Goal: Task Accomplishment & Management: Complete application form

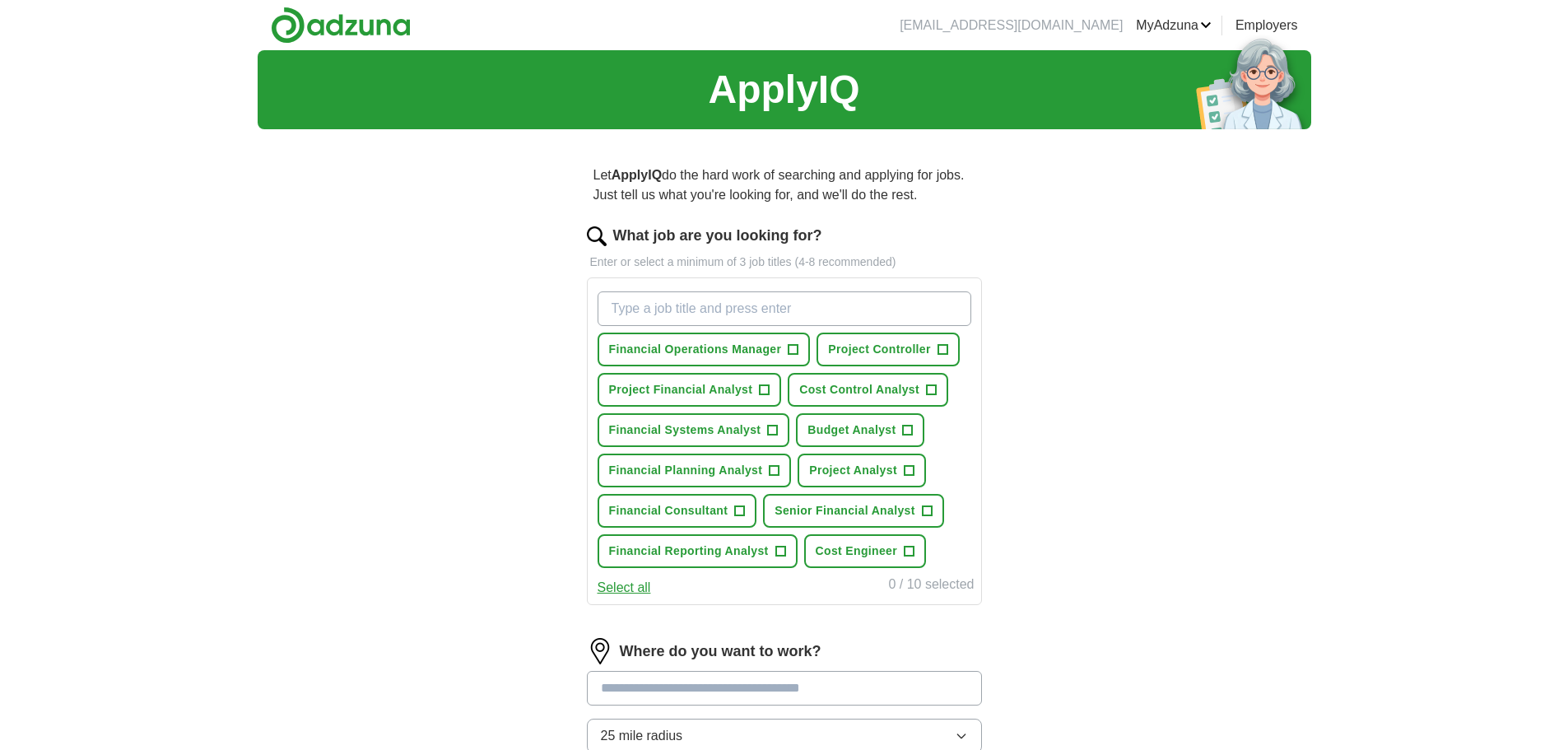
click at [622, 587] on button "Select all" at bounding box center [624, 587] width 54 height 20
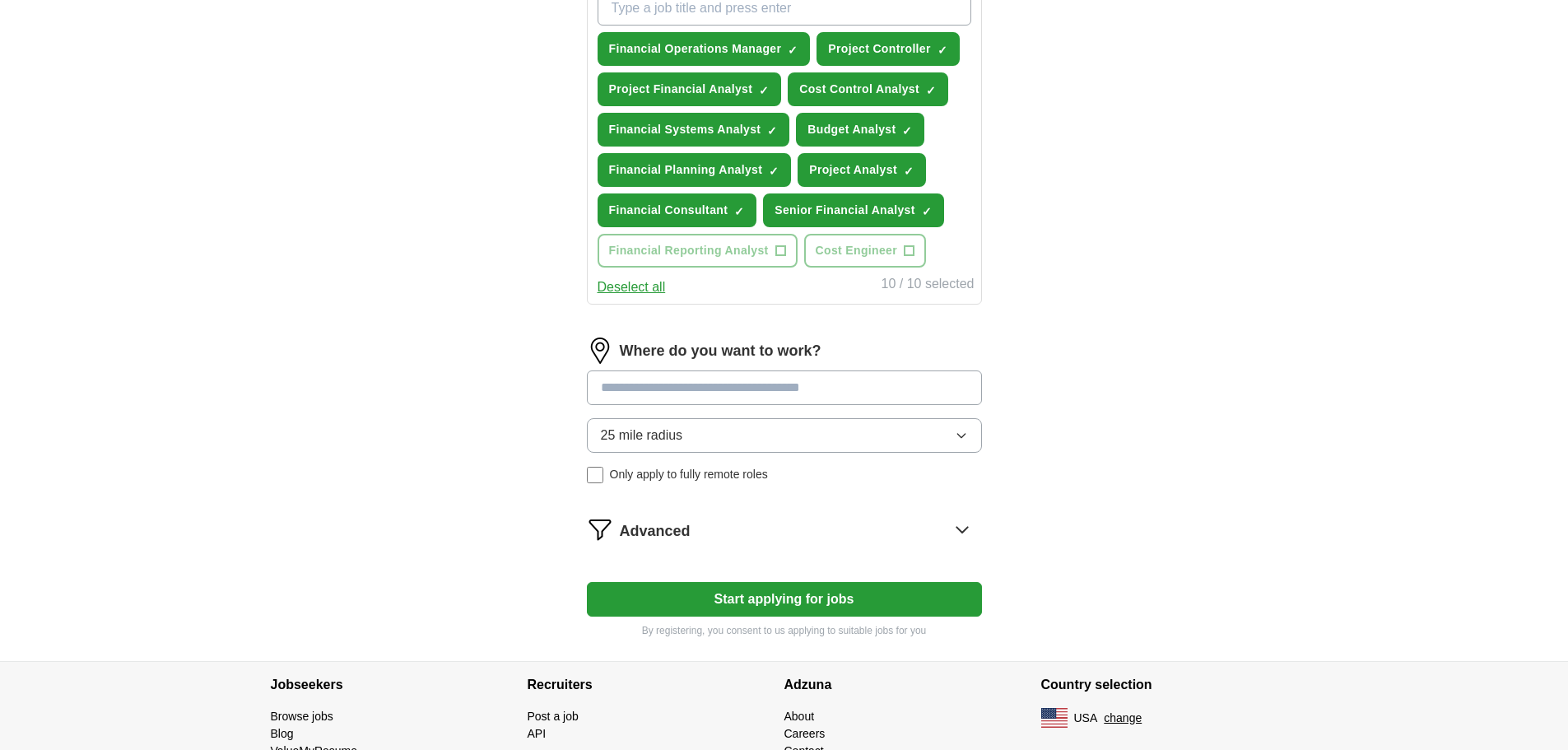
scroll to position [330, 0]
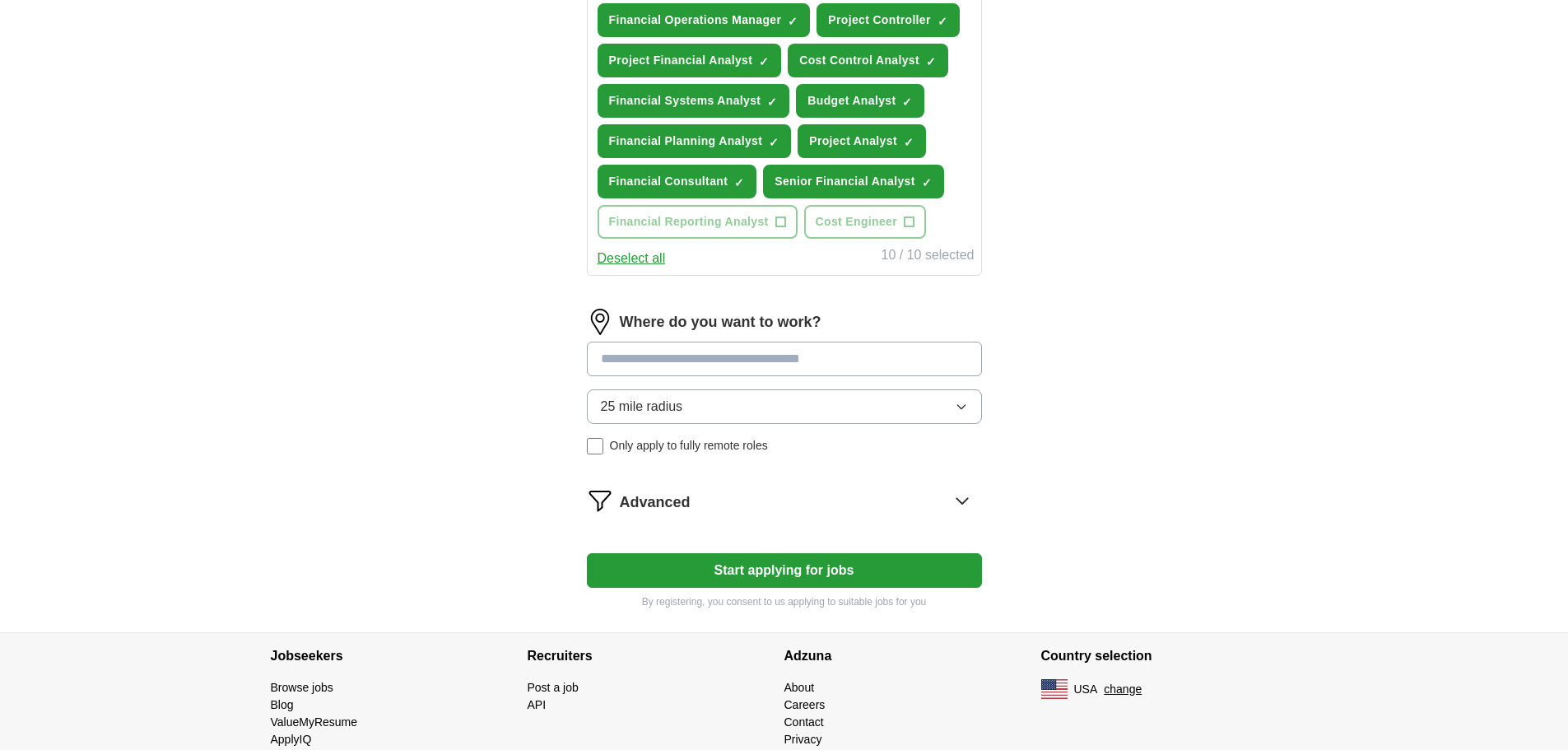
click at [964, 405] on icon "button" at bounding box center [961, 406] width 13 height 13
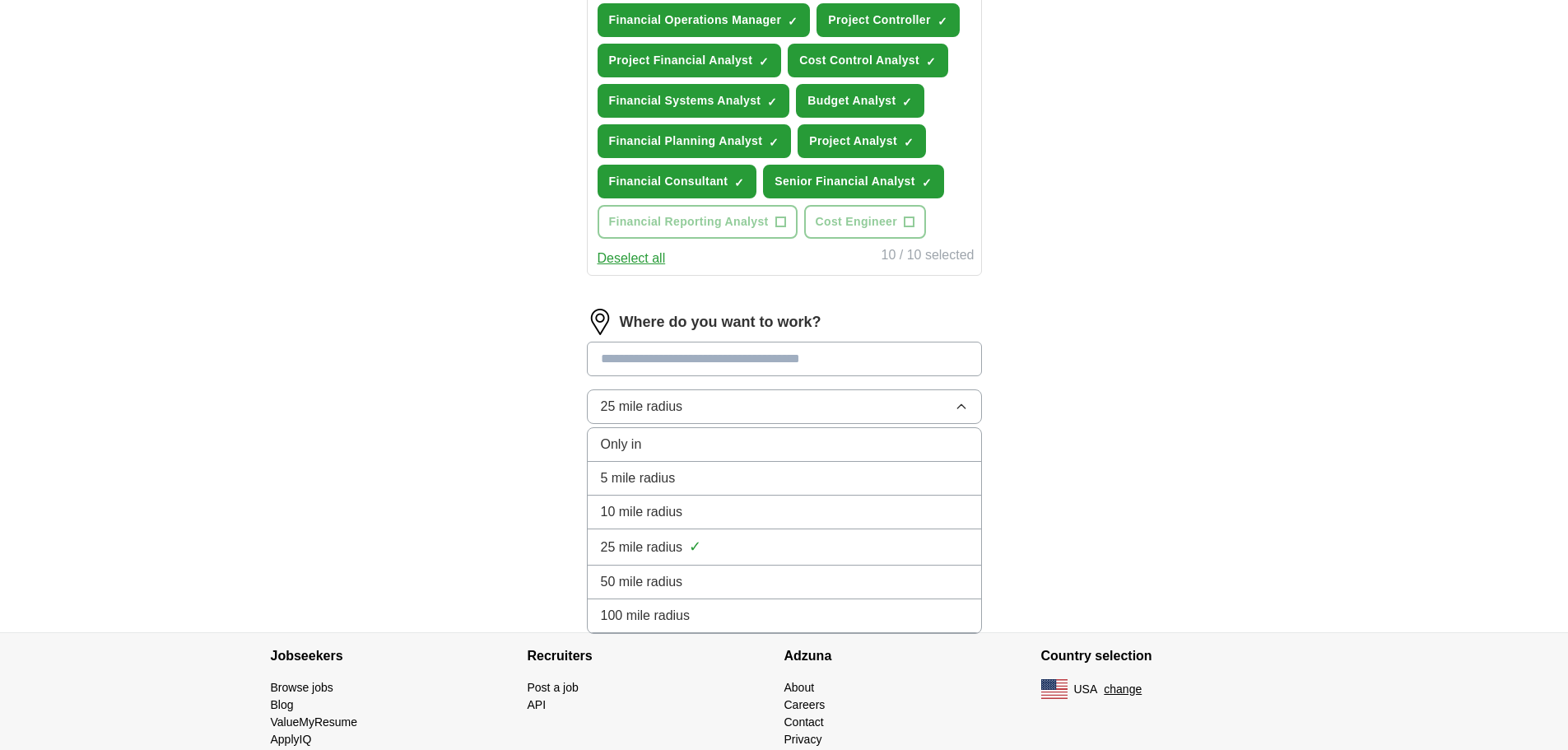
click at [967, 404] on icon "button" at bounding box center [961, 406] width 13 height 13
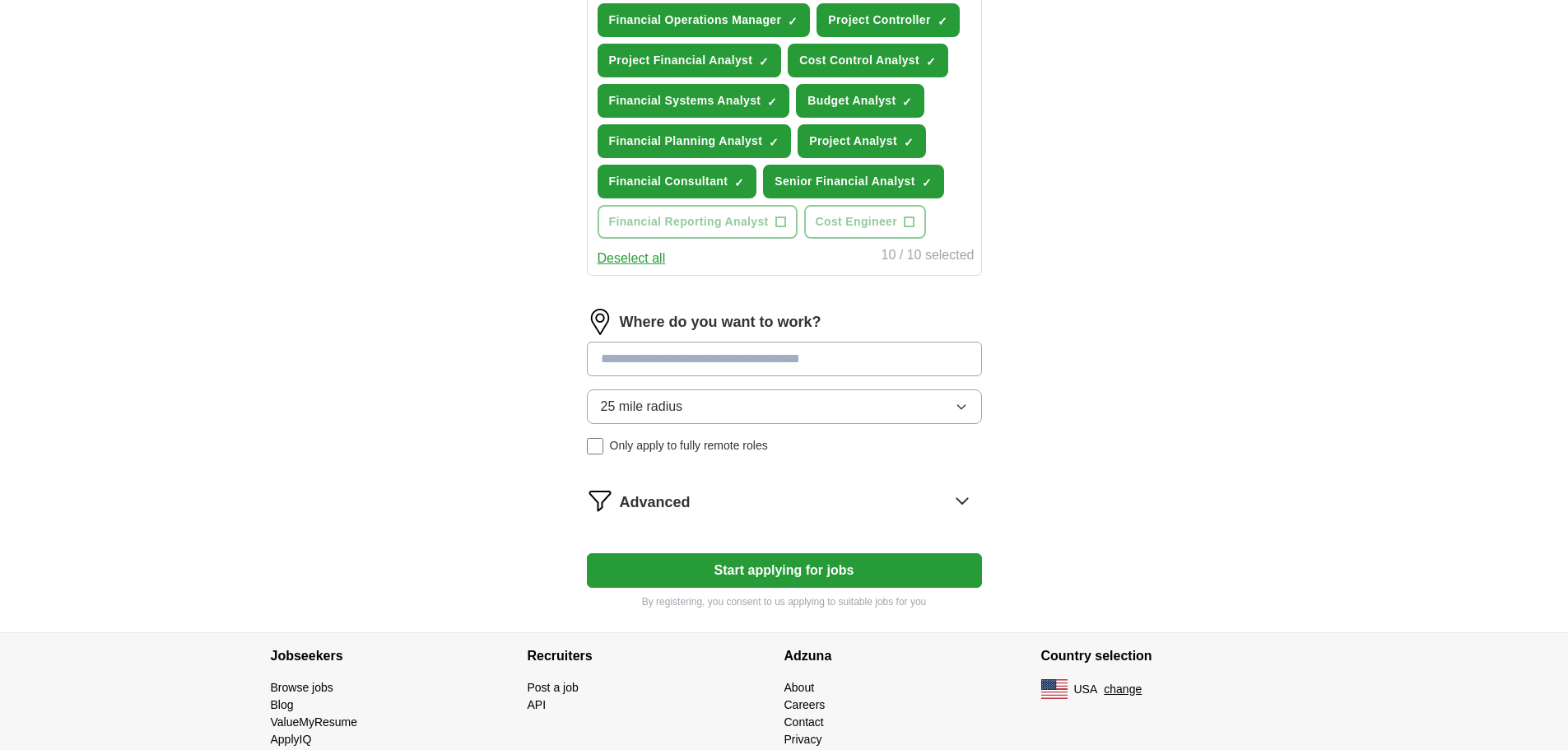
click at [711, 356] on input at bounding box center [784, 358] width 395 height 34
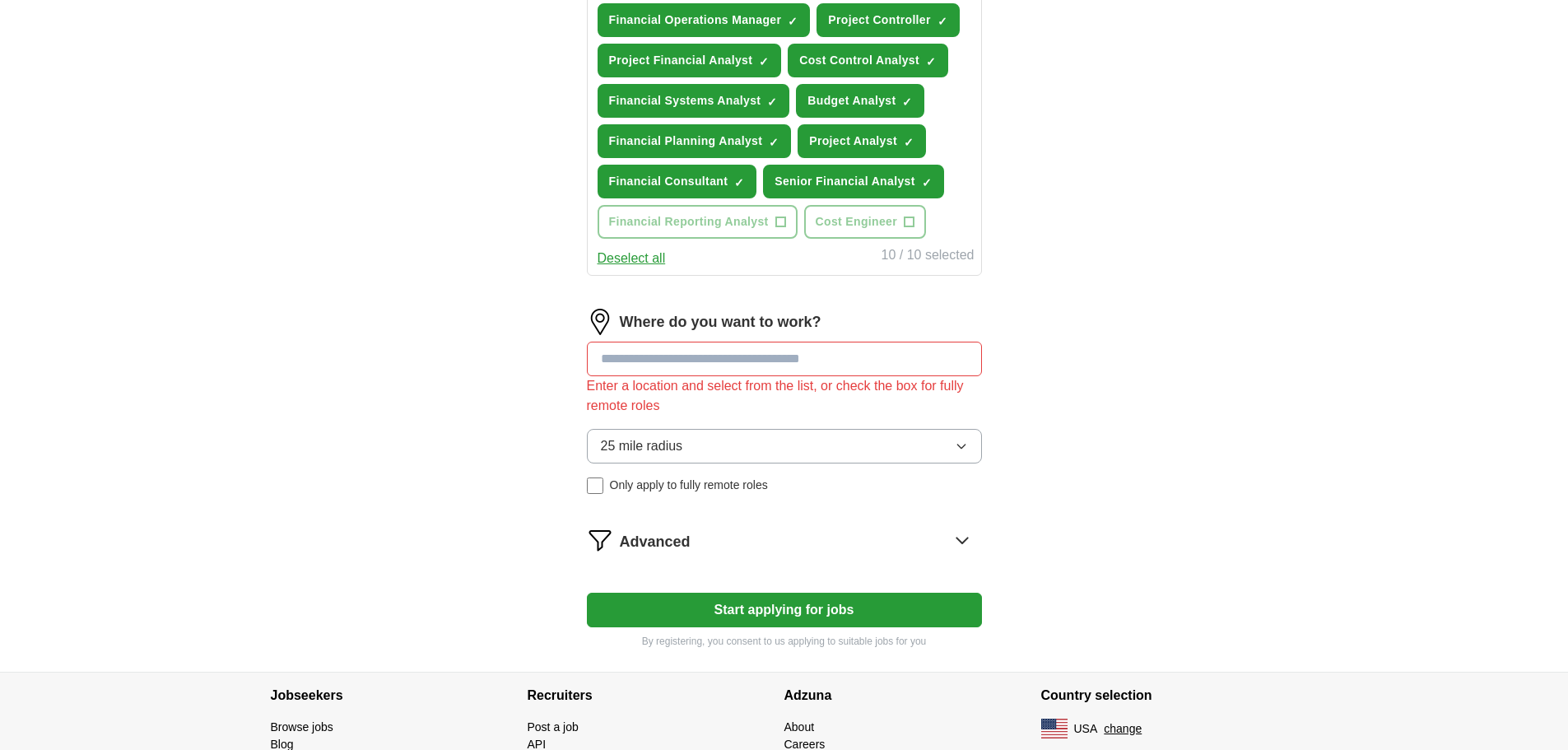
click at [1044, 352] on div "Let ApplyIQ do the hard work of searching and applying for jobs. Just tell us w…" at bounding box center [784, 243] width 527 height 859
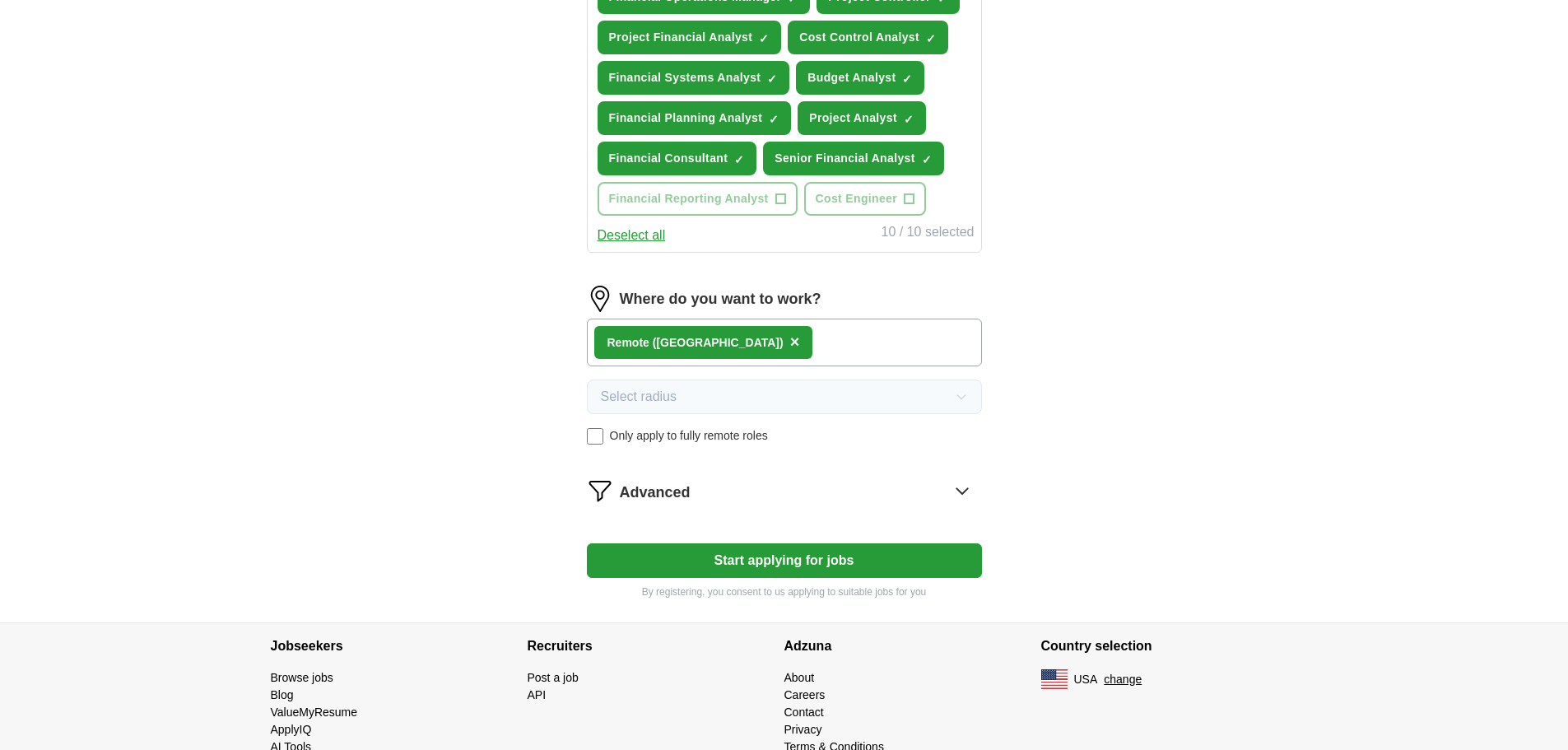
scroll to position [391, 0]
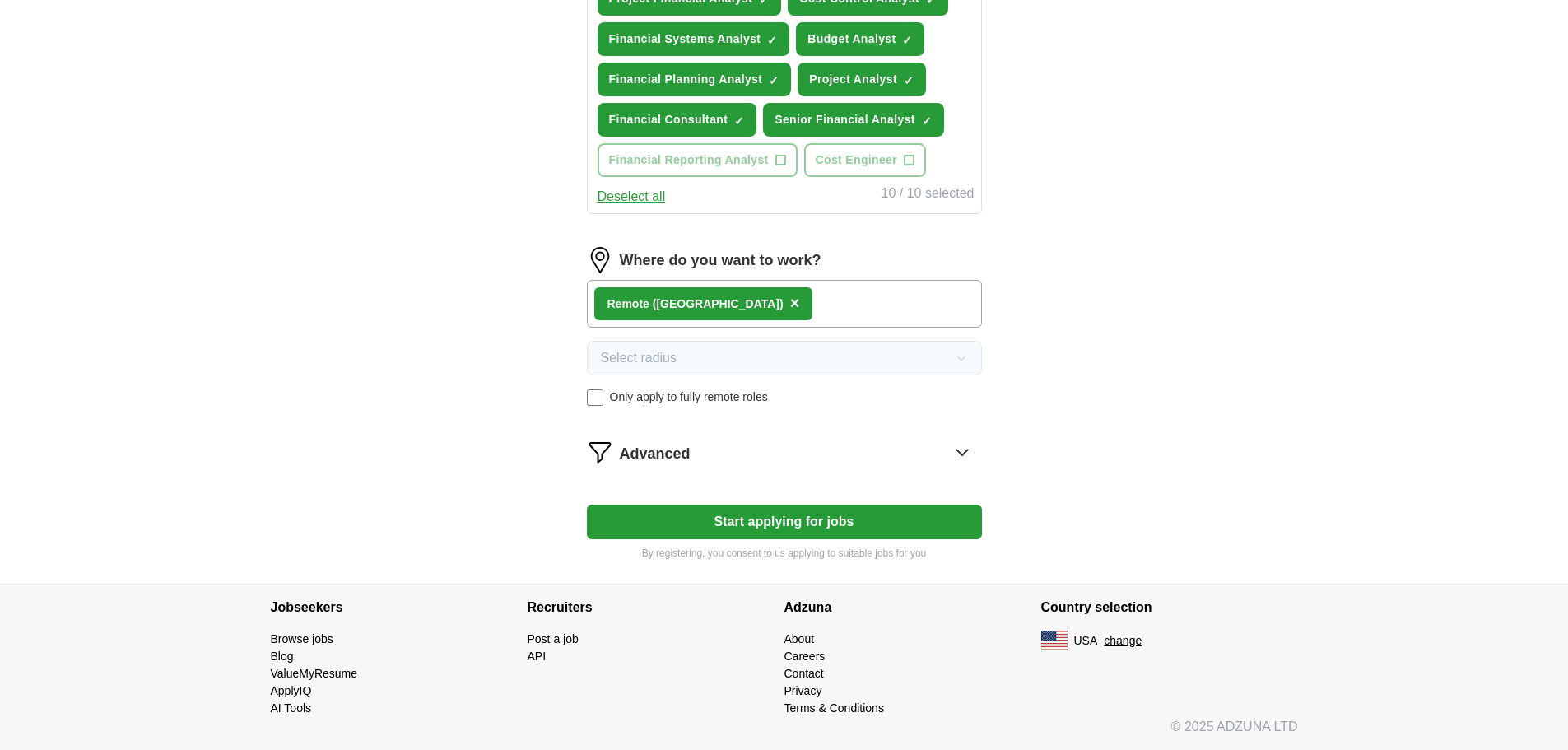
click at [764, 527] on button "Start applying for jobs" at bounding box center [784, 522] width 395 height 34
select select "**"
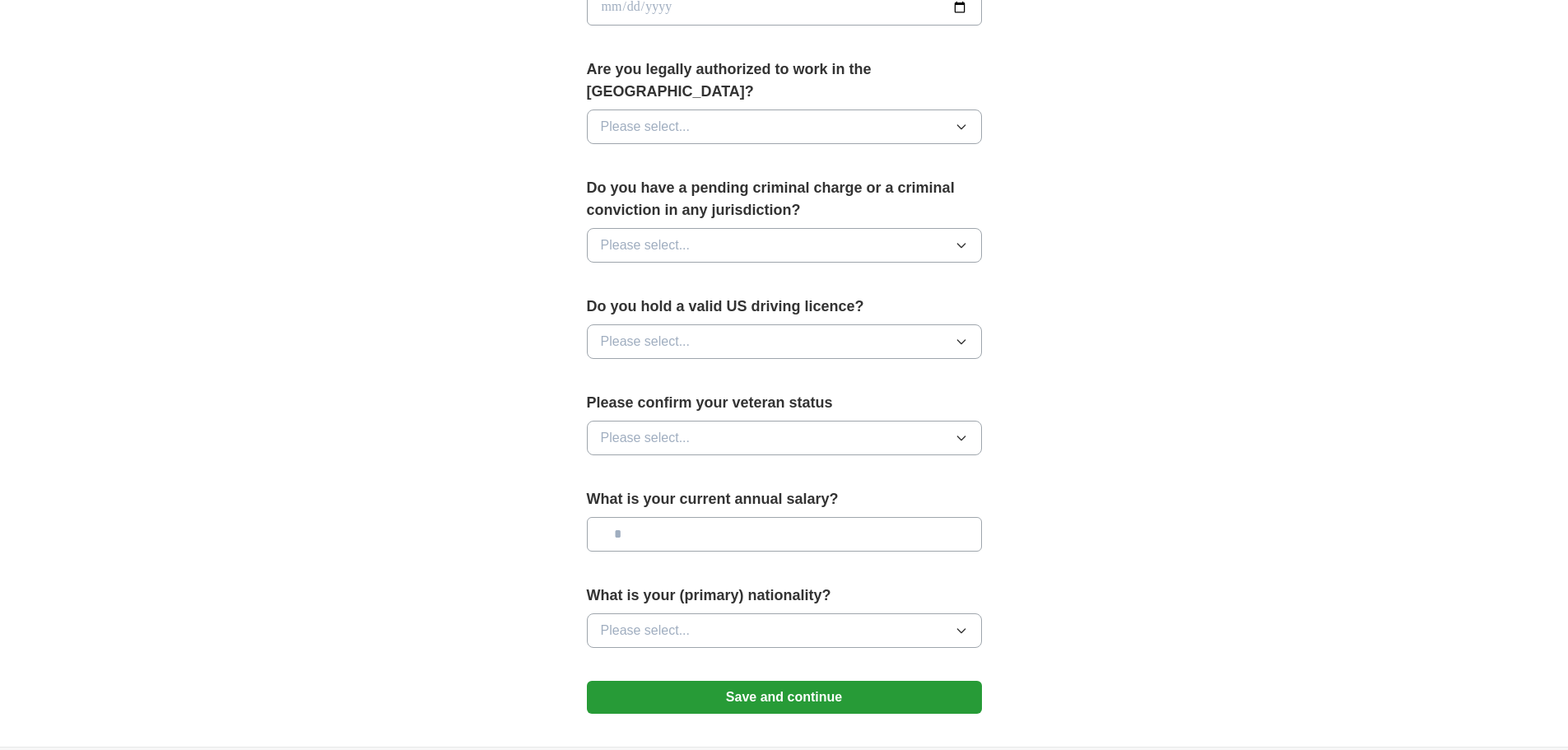
scroll to position [823, 0]
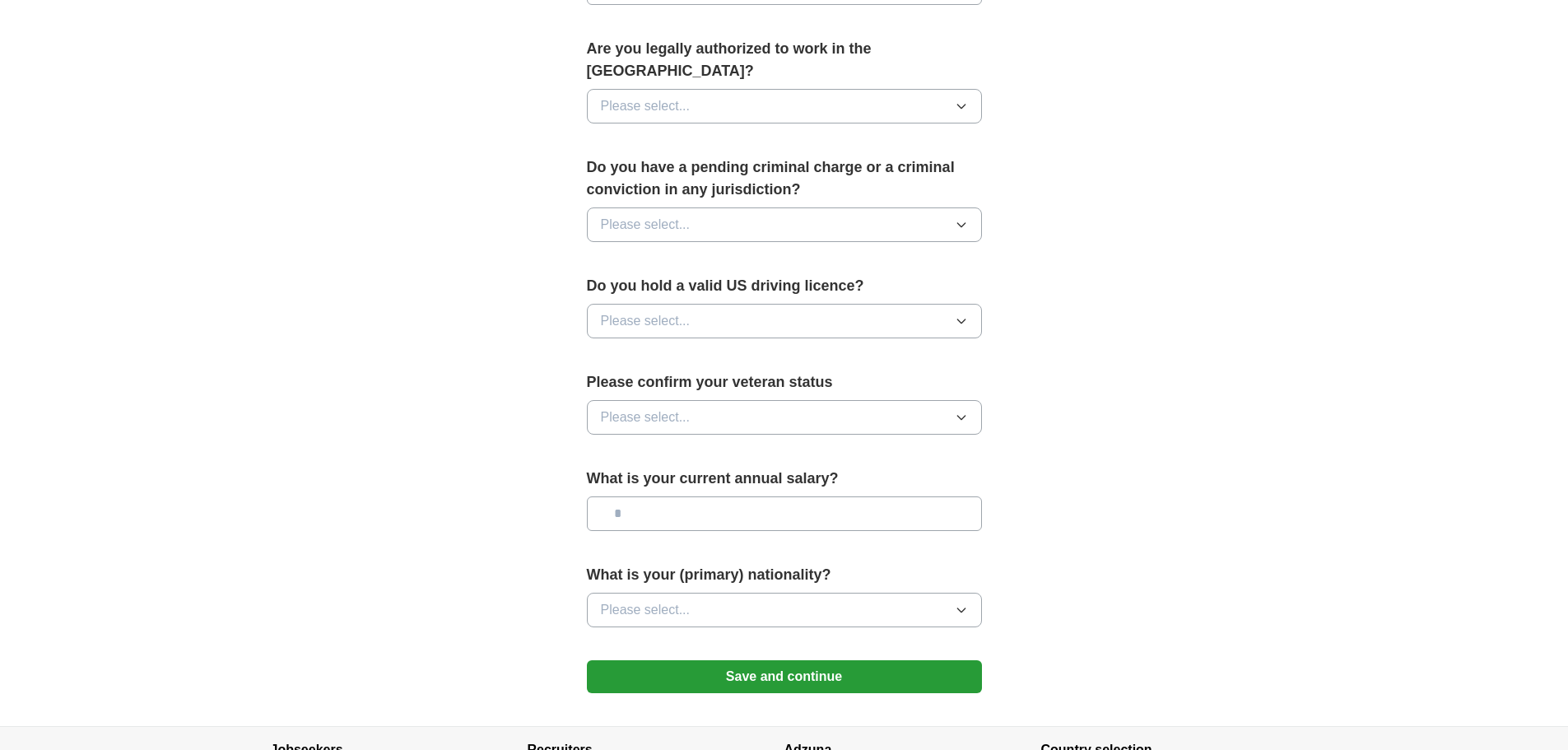
click at [953, 89] on button "Please select..." at bounding box center [784, 106] width 395 height 34
click at [794, 134] on div "Yes" at bounding box center [784, 144] width 367 height 20
click at [941, 207] on button "Please select..." at bounding box center [784, 225] width 395 height 34
click at [797, 287] on div "No" at bounding box center [784, 296] width 367 height 20
click at [880, 304] on button "Please select..." at bounding box center [784, 321] width 395 height 34
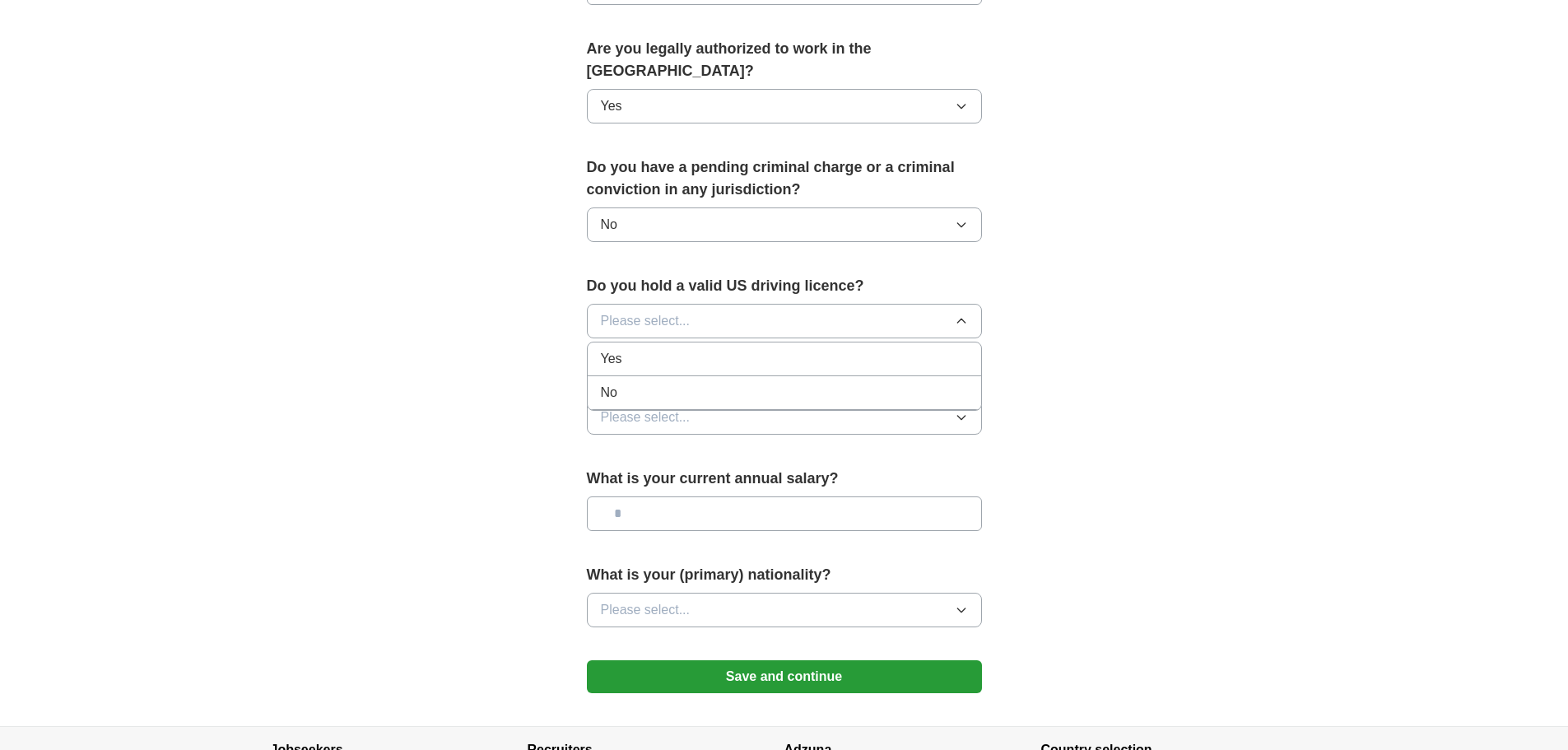
click at [832, 350] on li "Yes" at bounding box center [784, 359] width 393 height 34
click at [926, 400] on button "Please select..." at bounding box center [784, 417] width 395 height 34
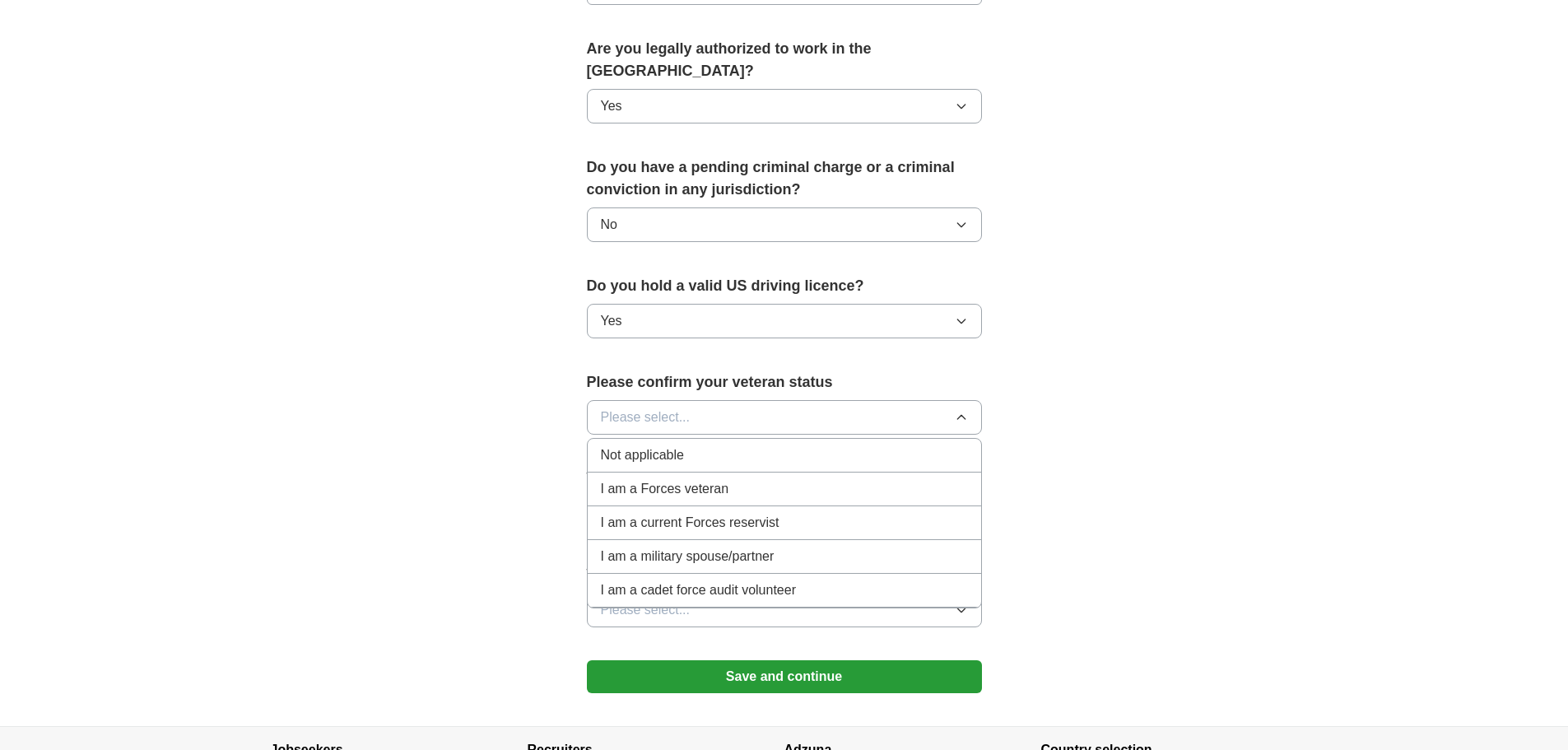
click at [837, 446] on div "Not applicable" at bounding box center [784, 455] width 367 height 20
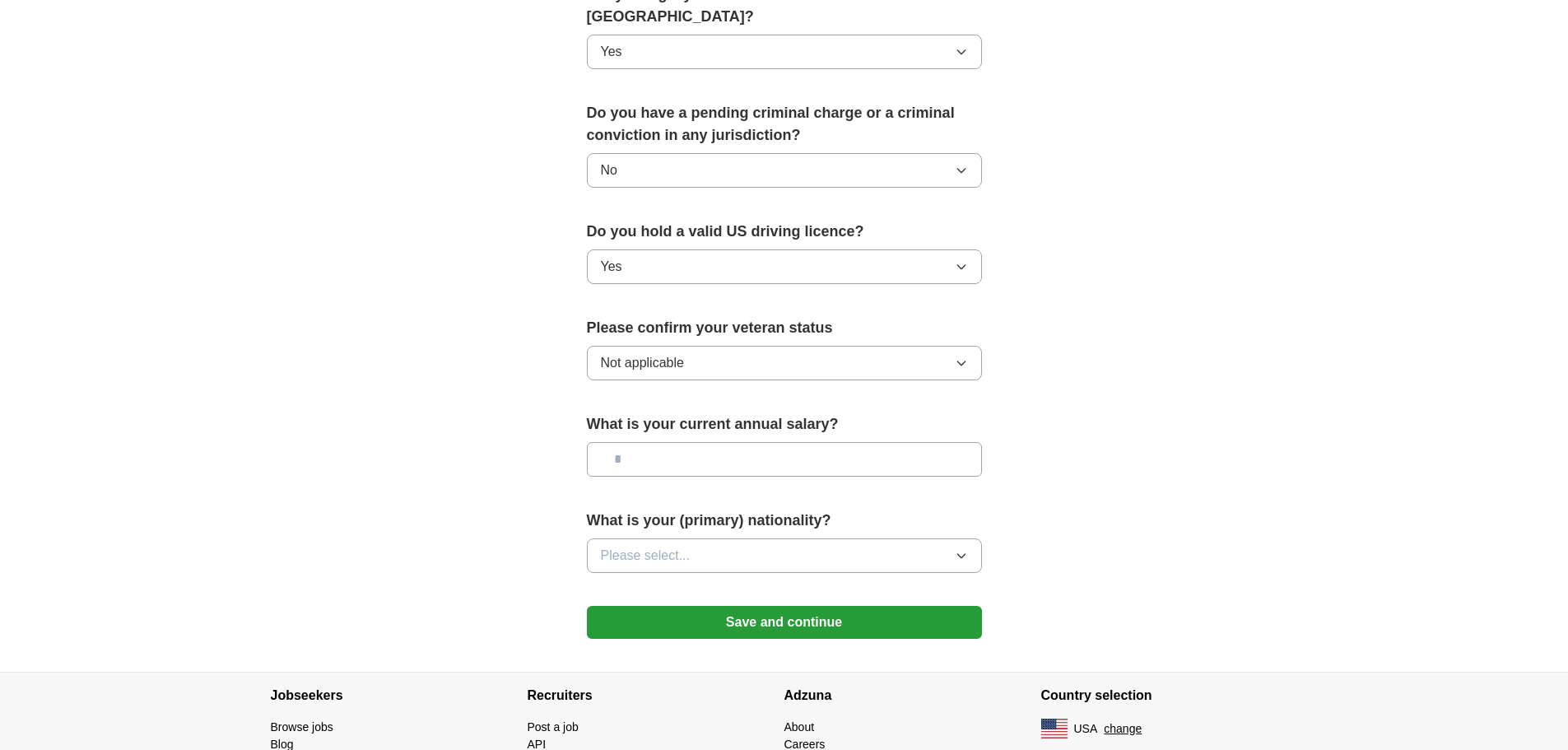
scroll to position [905, 0]
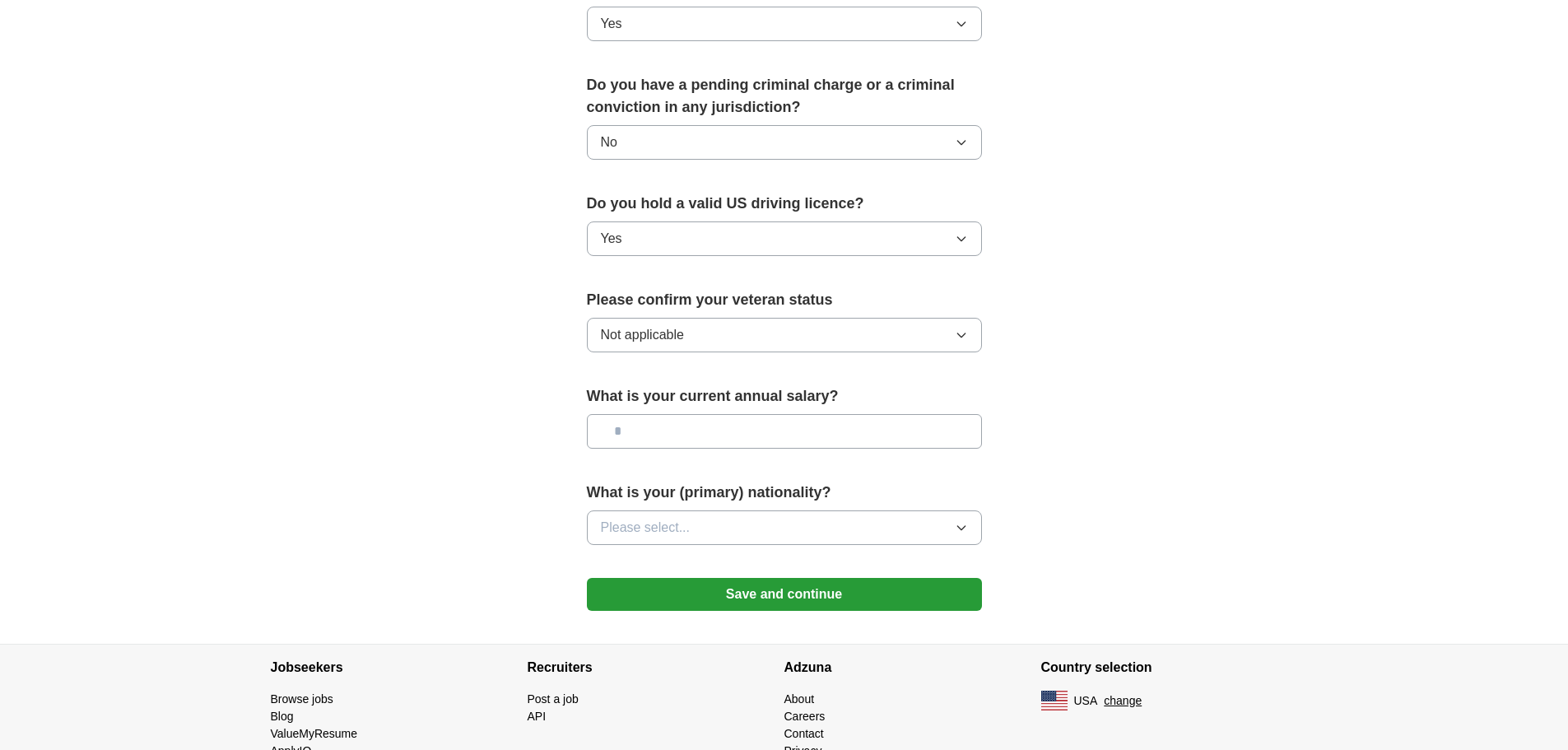
click at [947, 510] on button "Please select..." at bounding box center [784, 527] width 395 height 34
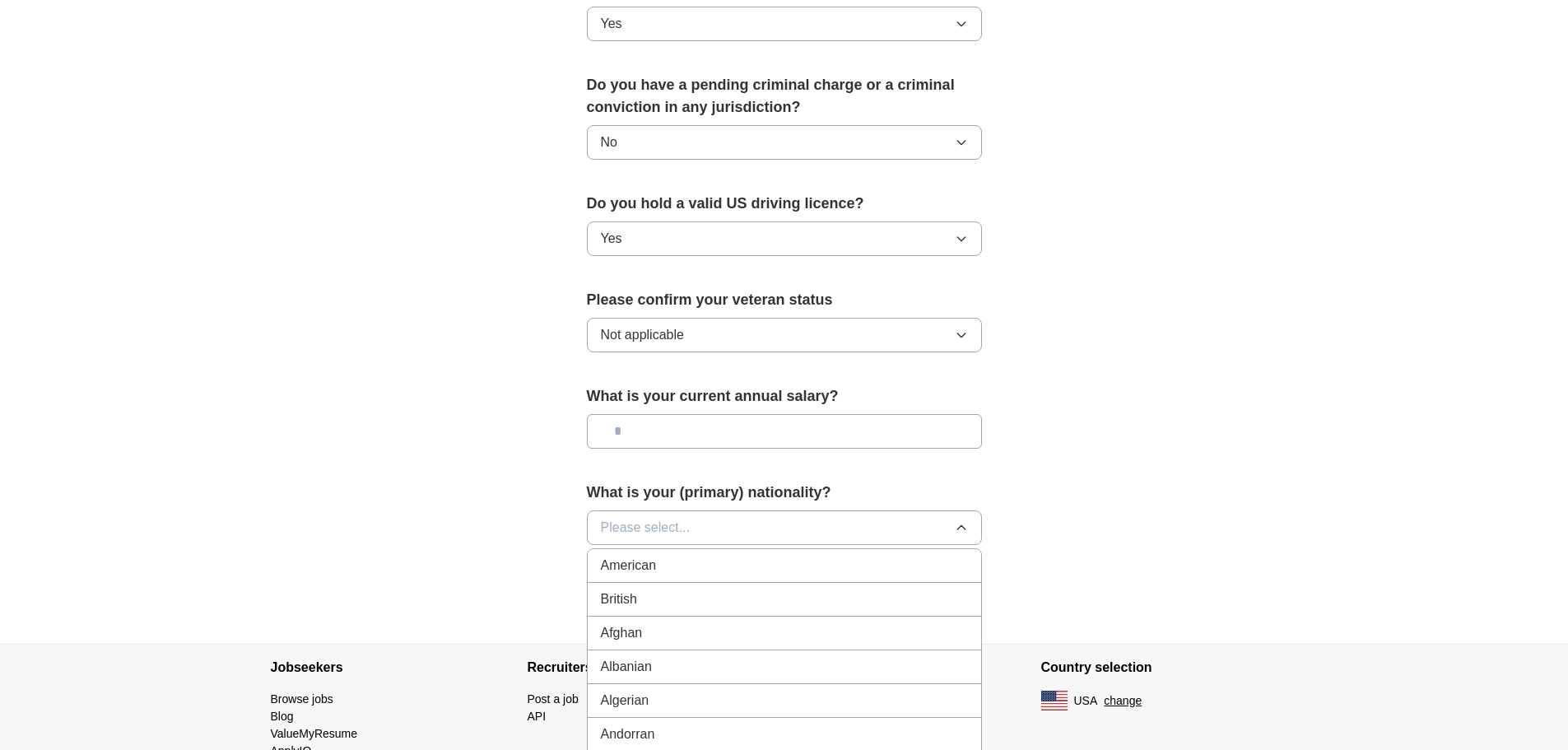
click at [754, 556] on div "American" at bounding box center [784, 566] width 367 height 20
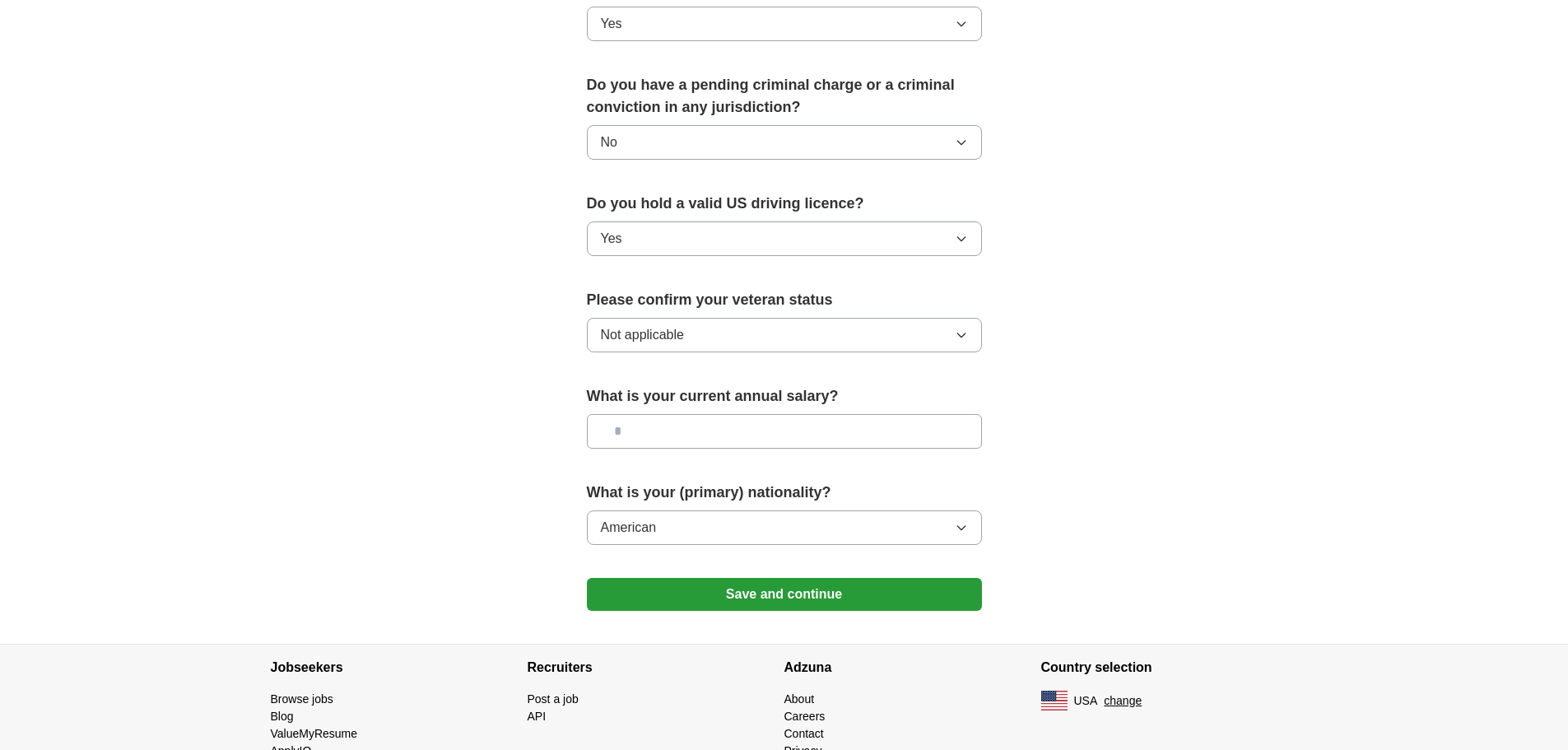
click at [813, 578] on button "Save and continue" at bounding box center [784, 594] width 395 height 33
